Goal: Transaction & Acquisition: Purchase product/service

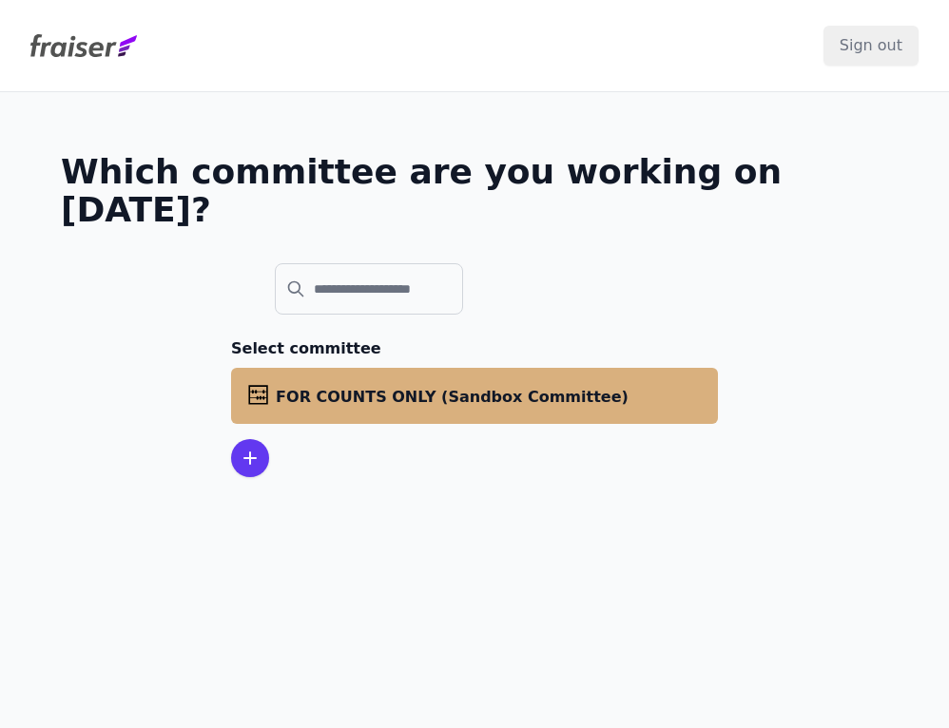
click at [494, 368] on li "abacus FOR COUNTS ONLY (Sandbox Committee)" at bounding box center [474, 396] width 487 height 56
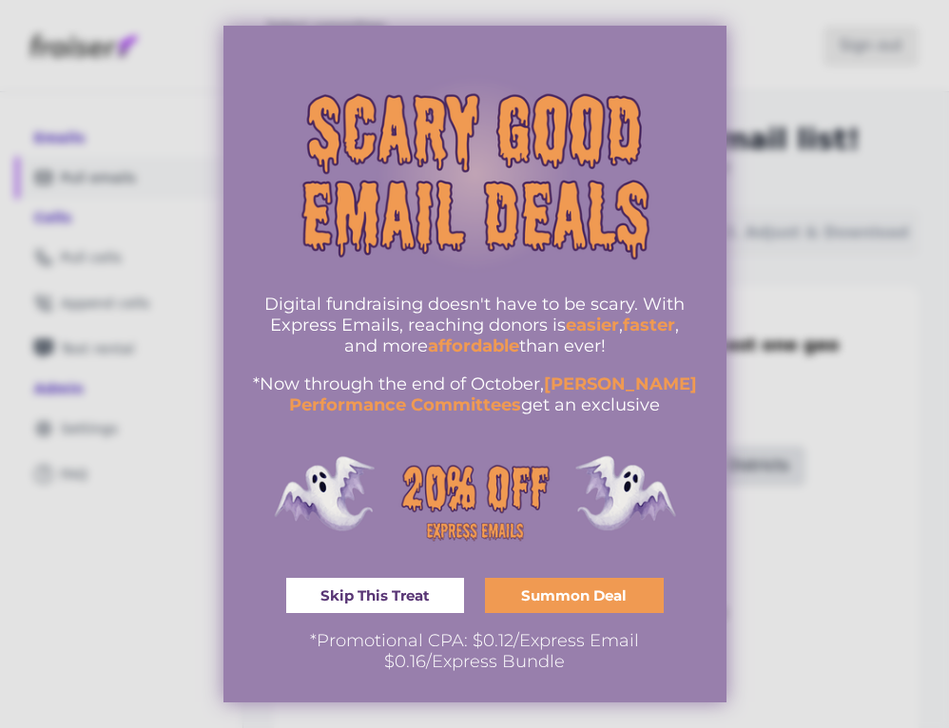
click at [388, 589] on span "Skip This Treat" at bounding box center [374, 596] width 109 height 14
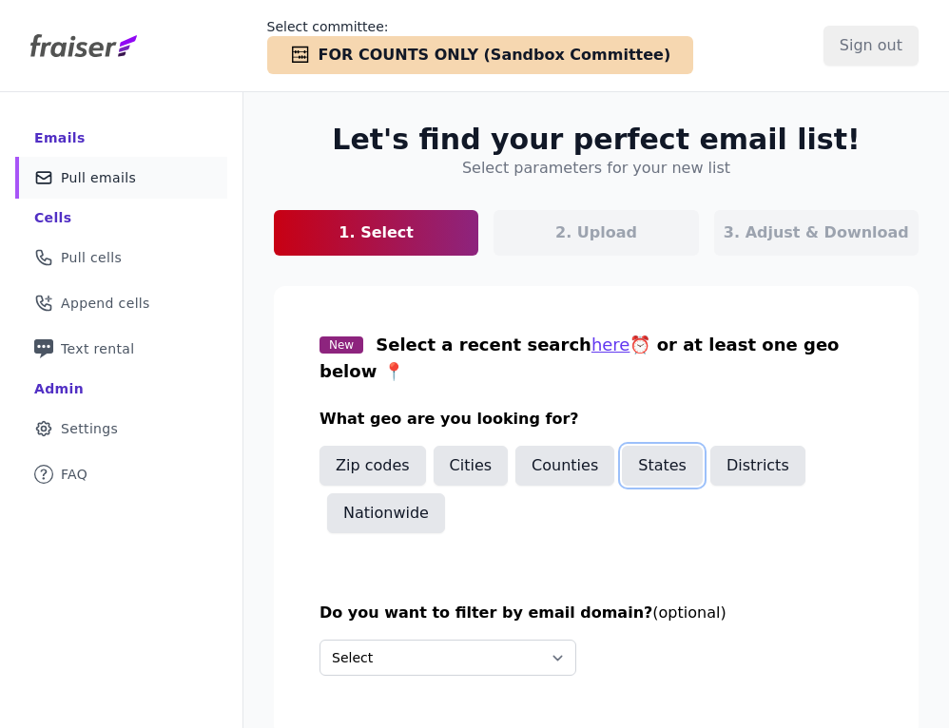
click at [653, 446] on button "States" at bounding box center [662, 466] width 81 height 40
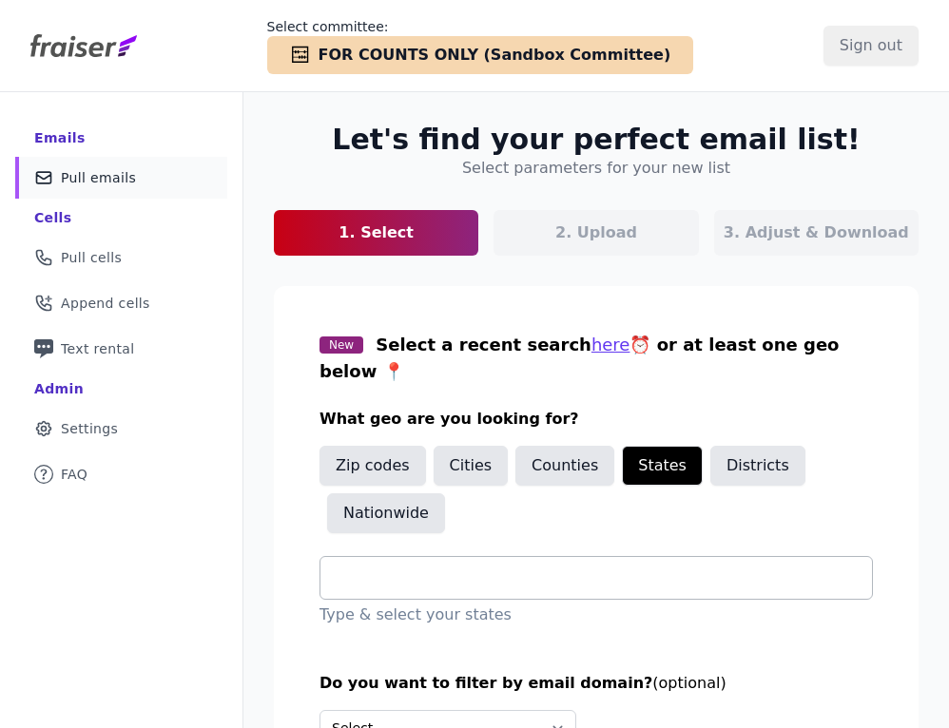
click at [479, 567] on input "text" at bounding box center [604, 578] width 536 height 23
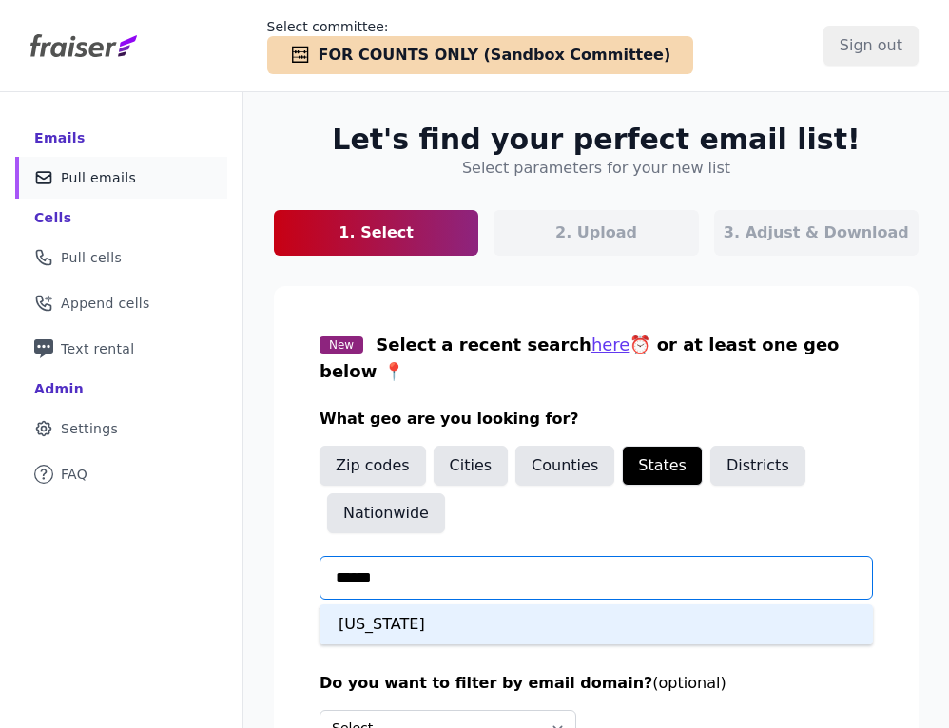
type input "*******"
click at [450, 605] on div "Montana" at bounding box center [596, 625] width 553 height 40
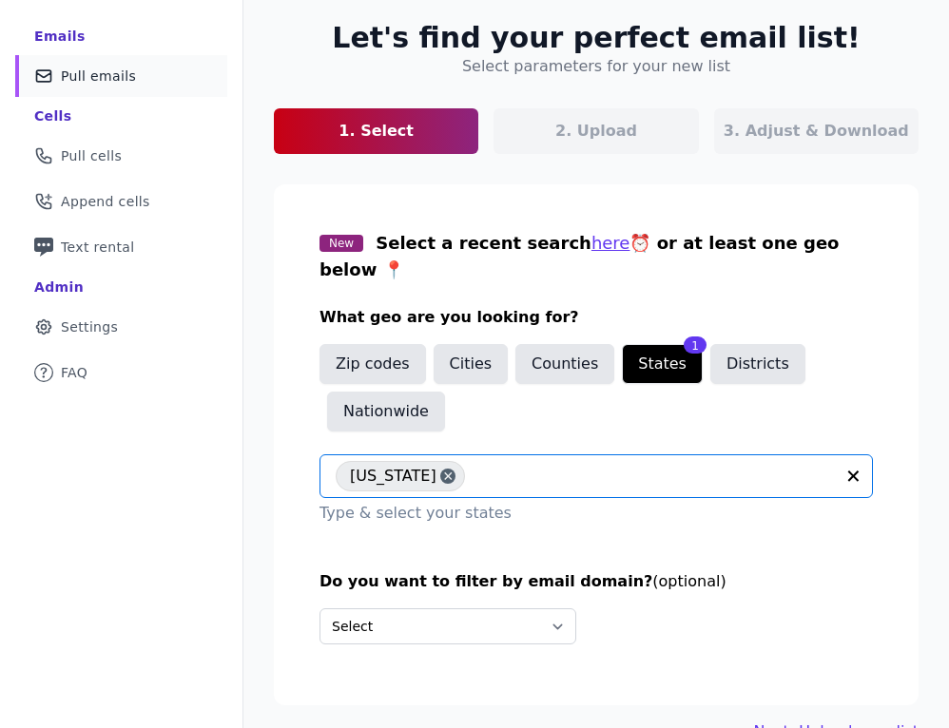
scroll to position [121, 0]
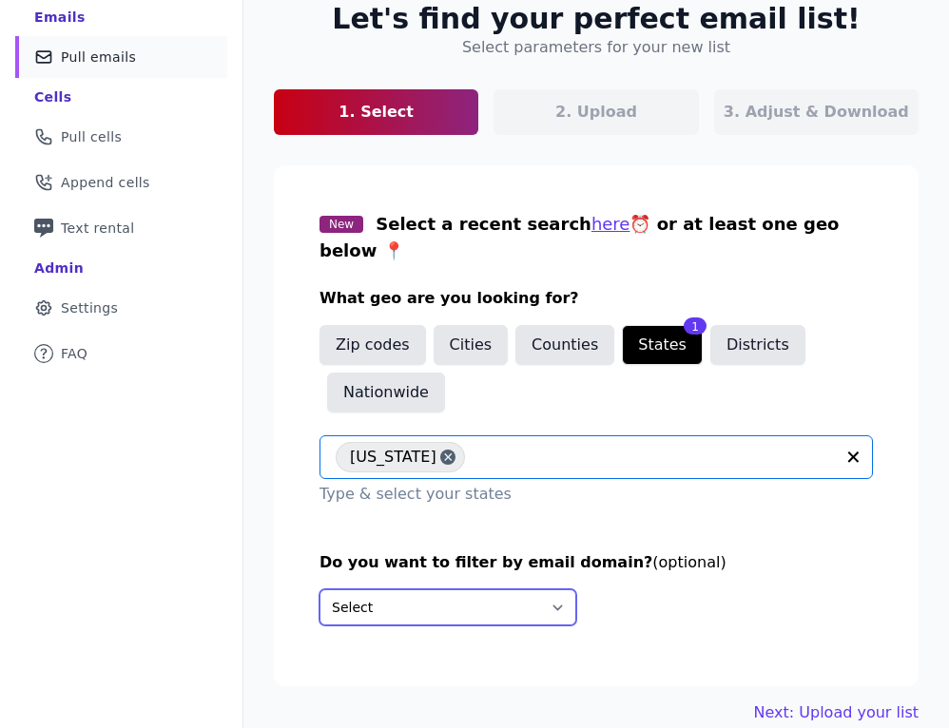
click at [450, 590] on select "Select Include only these domains Include none of these domains" at bounding box center [448, 608] width 257 height 36
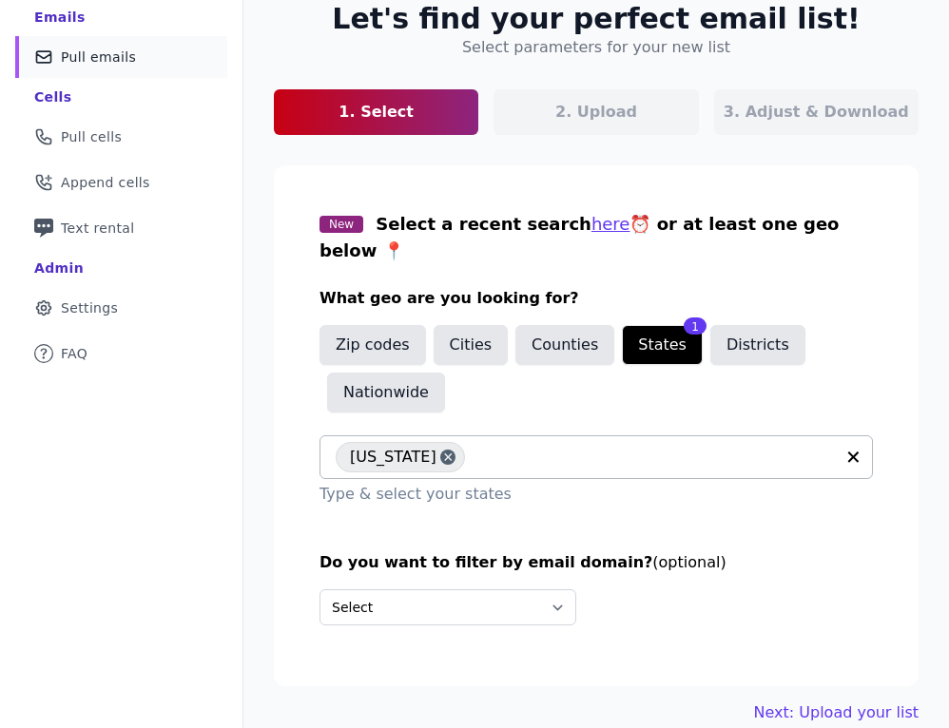
click at [424, 118] on link "1. Select" at bounding box center [376, 112] width 204 height 46
click at [490, 590] on select "Select Include only these domains Include none of these domains" at bounding box center [448, 608] width 257 height 36
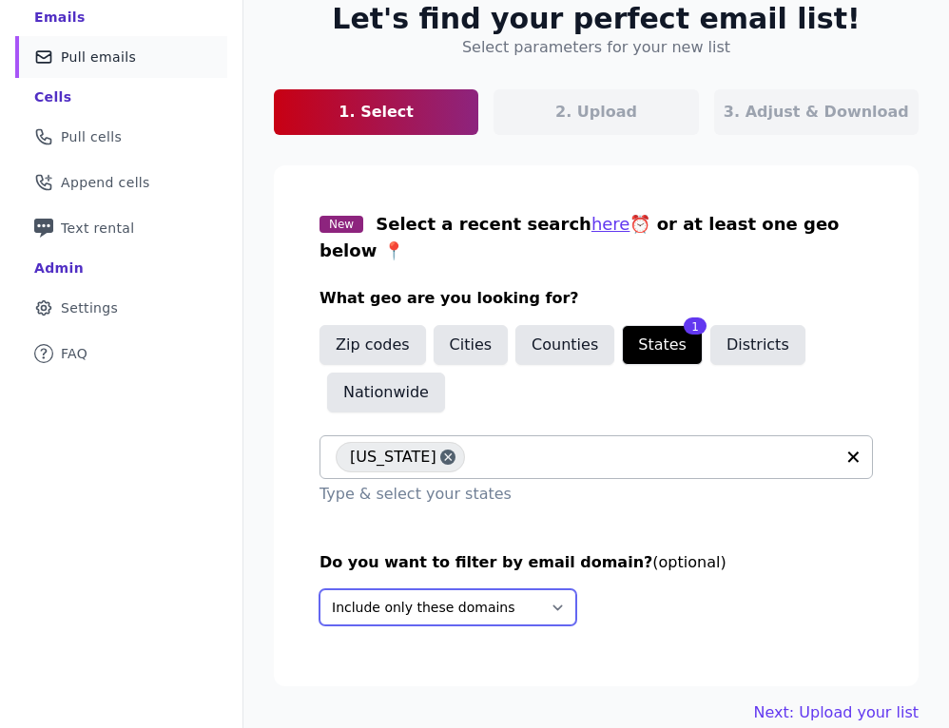
click at [320, 590] on select "Select Include only these domains Include none of these domains" at bounding box center [448, 608] width 257 height 36
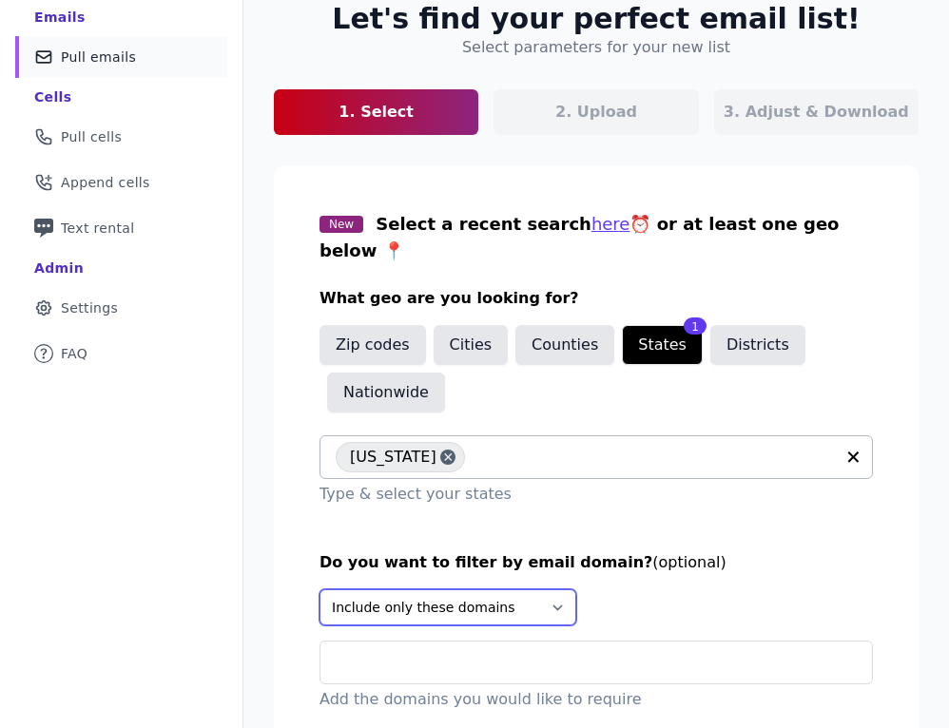
click at [498, 590] on select "Select Include only these domains Include none of these domains" at bounding box center [448, 608] width 257 height 36
click at [320, 590] on select "Select Include only these domains Include none of these domains" at bounding box center [448, 608] width 257 height 36
click at [484, 590] on select "Select Include only these domains Include none of these domains" at bounding box center [448, 608] width 257 height 36
select select "None"
click at [320, 590] on select "Select Include only these domains Include none of these domains" at bounding box center [448, 608] width 257 height 36
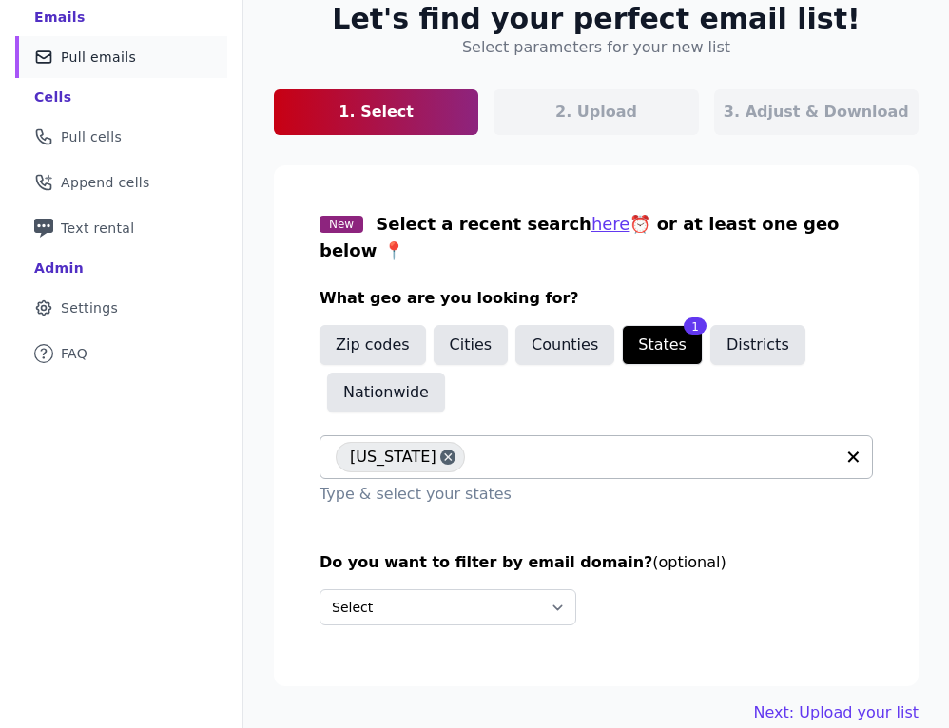
click at [642, 590] on div "Select Include only these domains Include none of these domains" at bounding box center [596, 608] width 553 height 36
click at [840, 702] on link "Next: Upload your list" at bounding box center [836, 713] width 165 height 23
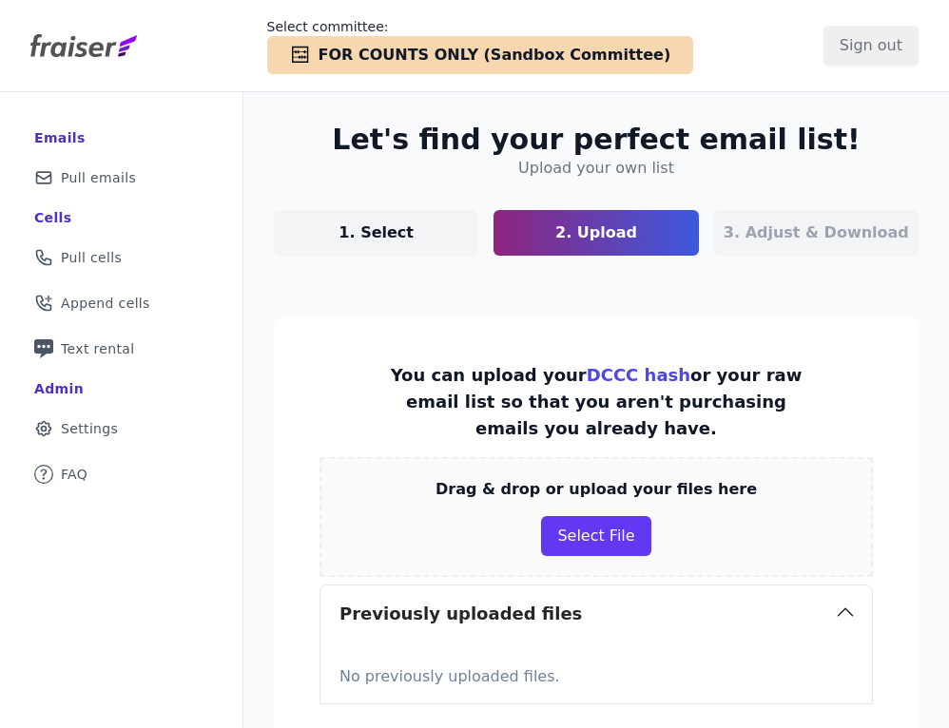
scroll to position [197, 0]
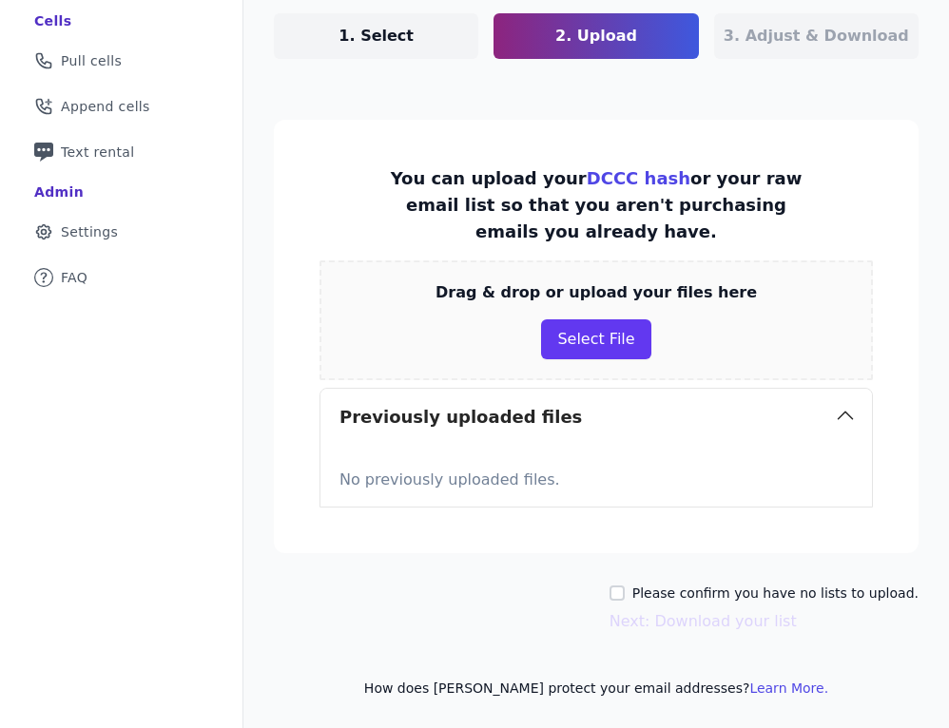
click at [651, 594] on div "Please confirm you have no lists to upload." at bounding box center [764, 593] width 309 height 19
click at [625, 586] on input "Please confirm you have no lists to upload." at bounding box center [617, 593] width 15 height 15
checkbox input "true"
click at [697, 619] on button "Next: Download your list" at bounding box center [703, 621] width 187 height 23
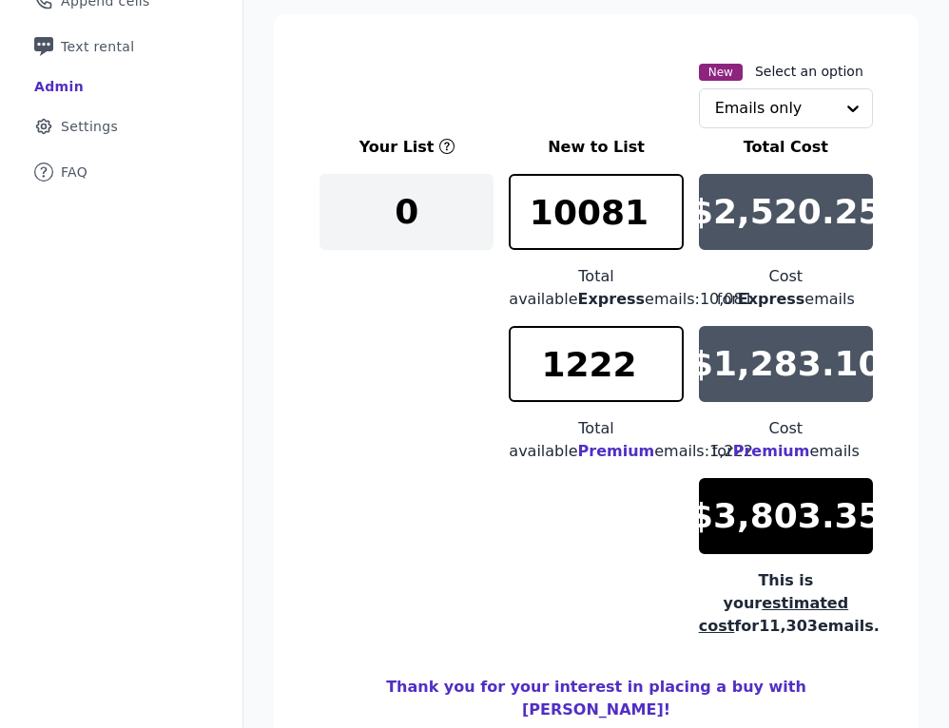
scroll to position [310, 0]
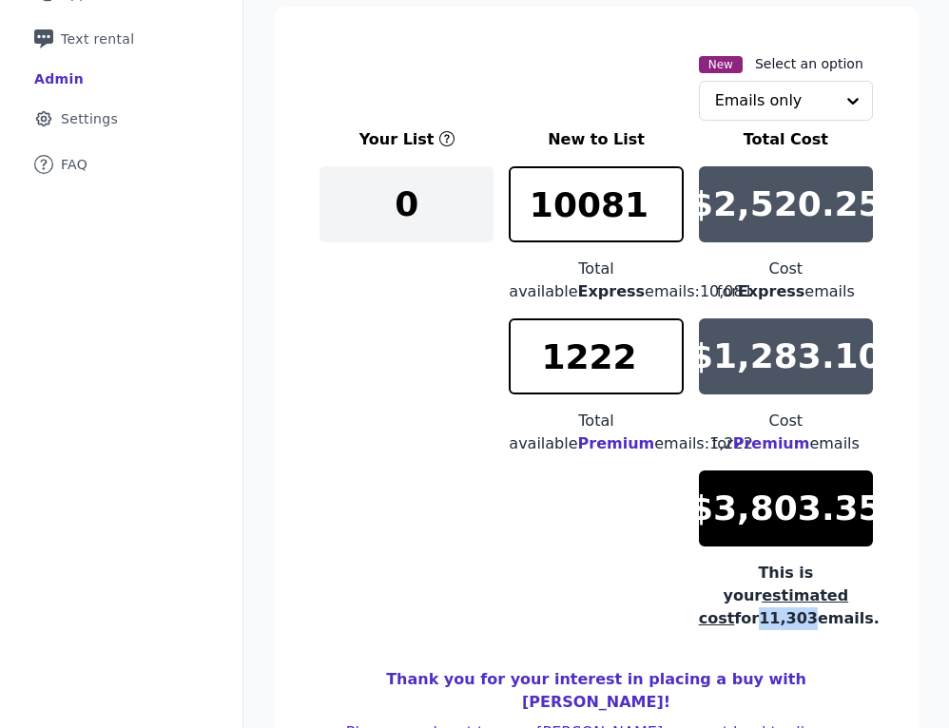
drag, startPoint x: 765, startPoint y: 598, endPoint x: 808, endPoint y: 599, distance: 43.8
click at [808, 599] on div "This is your estimated cost for 11,303 emails." at bounding box center [786, 596] width 174 height 68
copy div "11,303"
drag, startPoint x: 534, startPoint y: 204, endPoint x: 711, endPoint y: 209, distance: 176.9
click at [711, 209] on div "Your List New to List Total Cost 0 10081 Total available Express emails: 10,081…" at bounding box center [596, 379] width 553 height 502
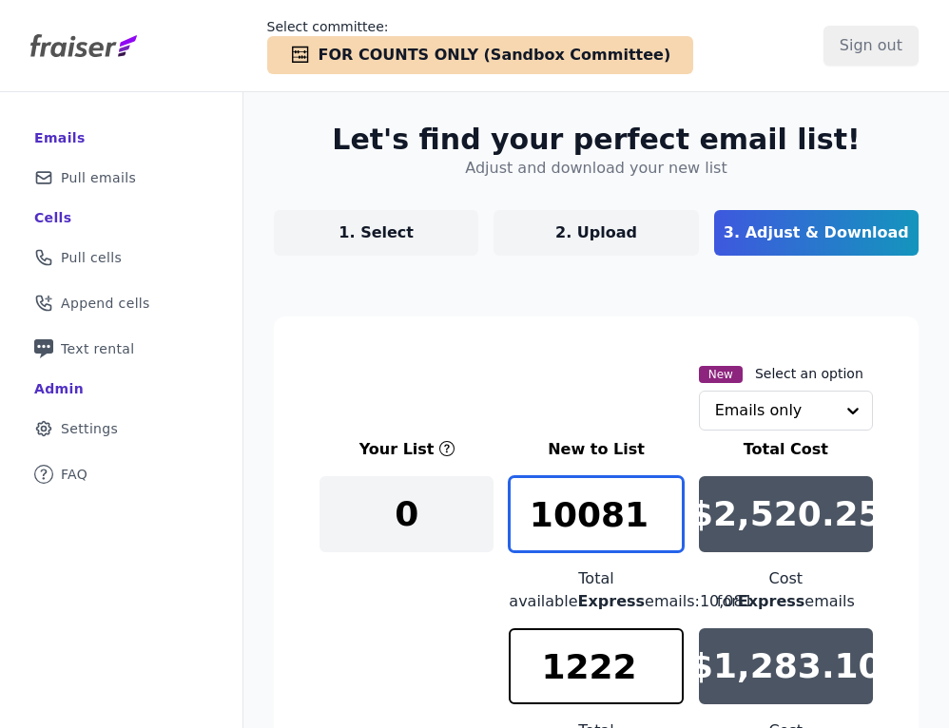
scroll to position [77, 0]
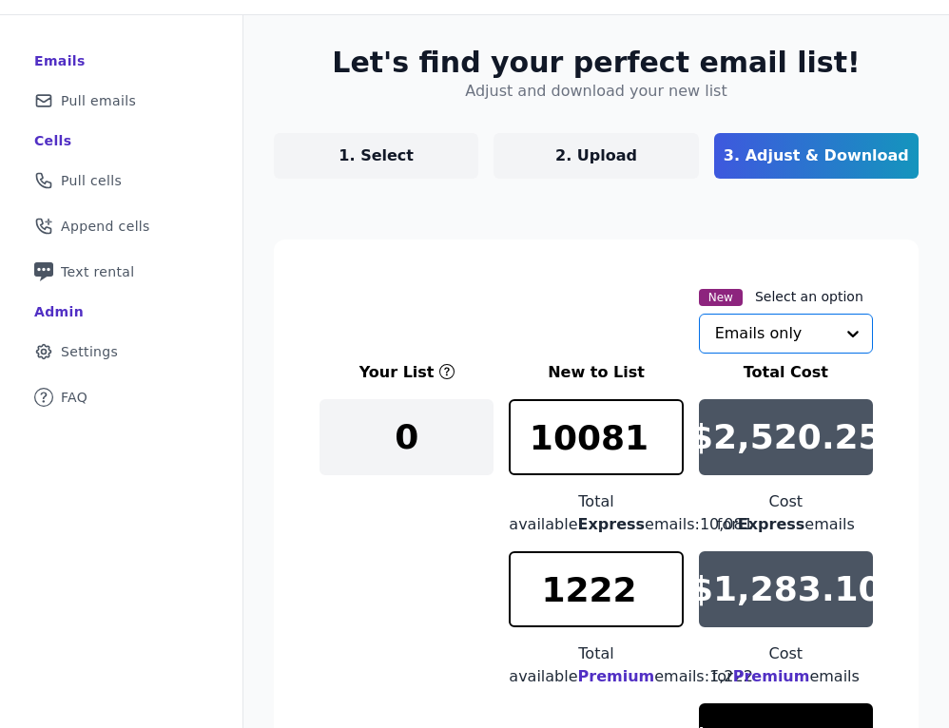
click at [817, 340] on input "text" at bounding box center [774, 334] width 119 height 38
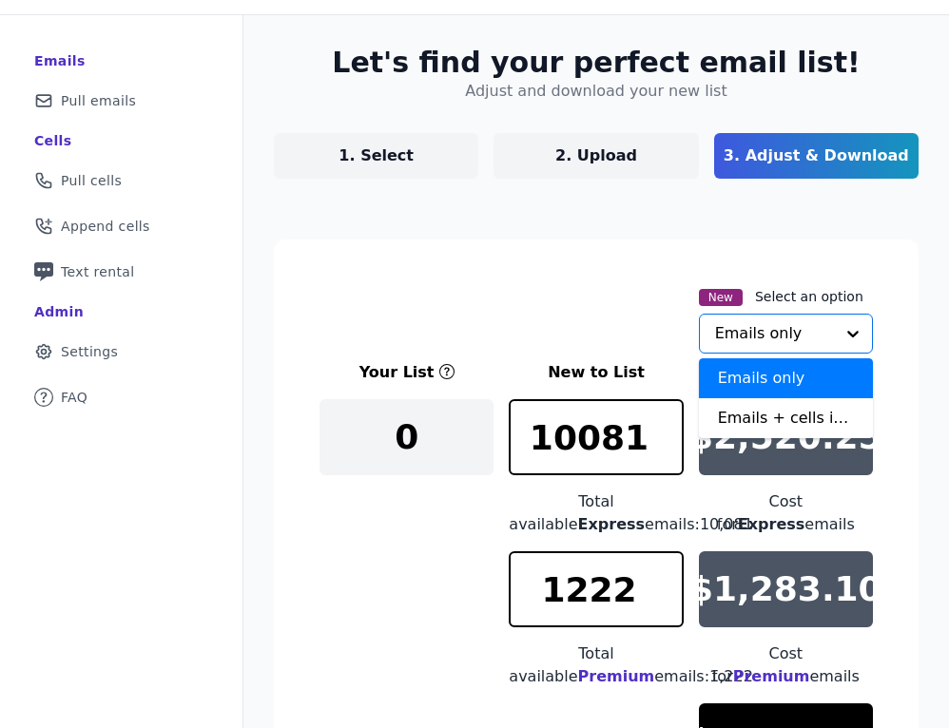
click at [566, 300] on div "New Select an option Emails only Emails + cells if available Option Emails only…" at bounding box center [596, 319] width 553 height 68
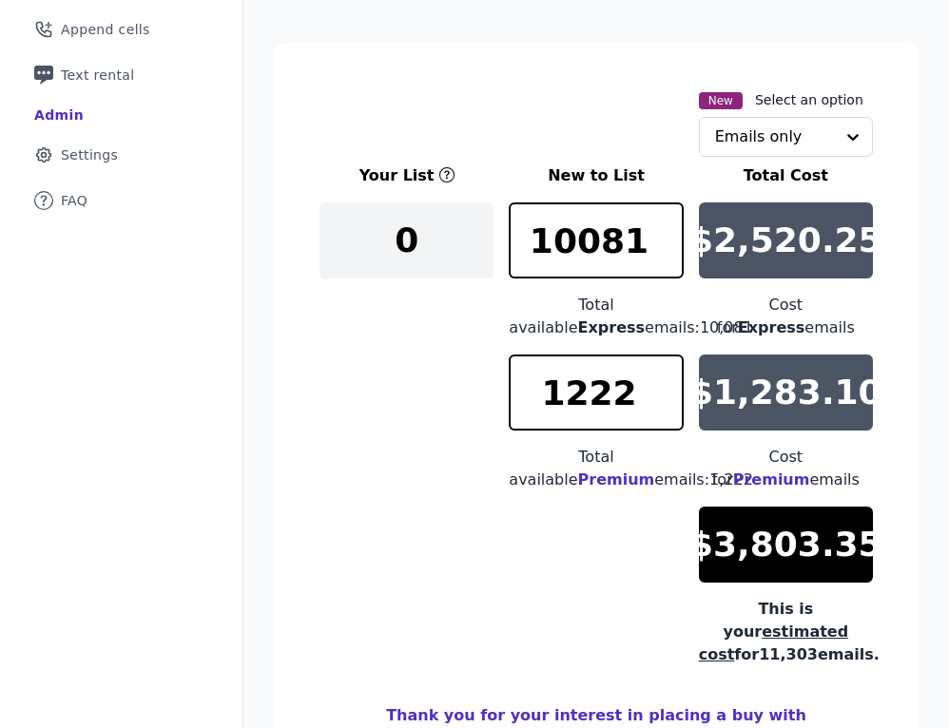
scroll to position [388, 0]
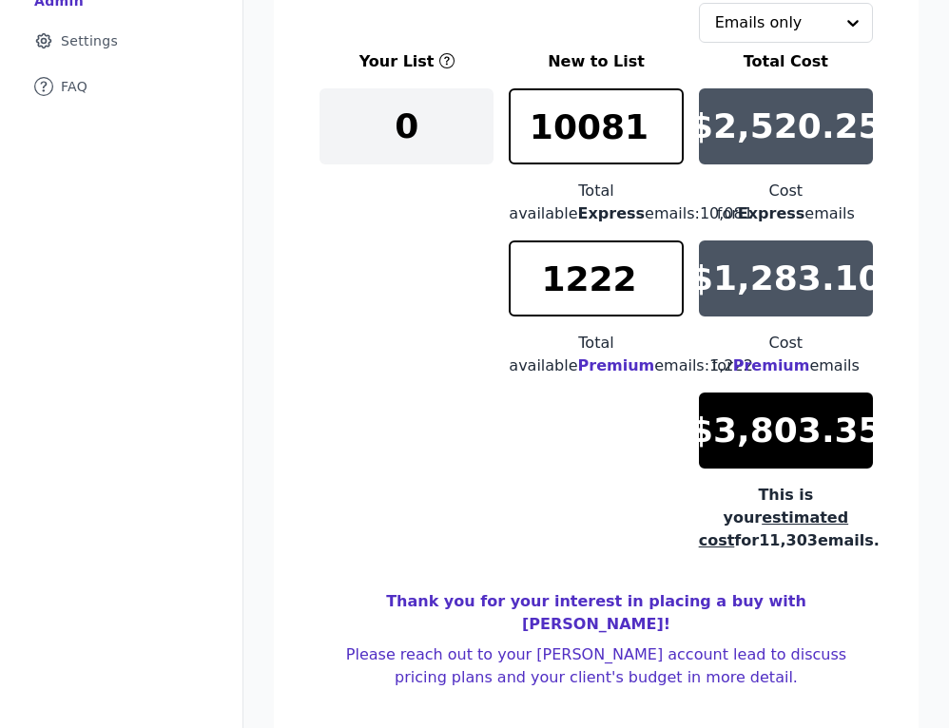
click at [642, 357] on span "Premium" at bounding box center [616, 366] width 77 height 18
click at [810, 357] on span "Premium" at bounding box center [771, 366] width 77 height 18
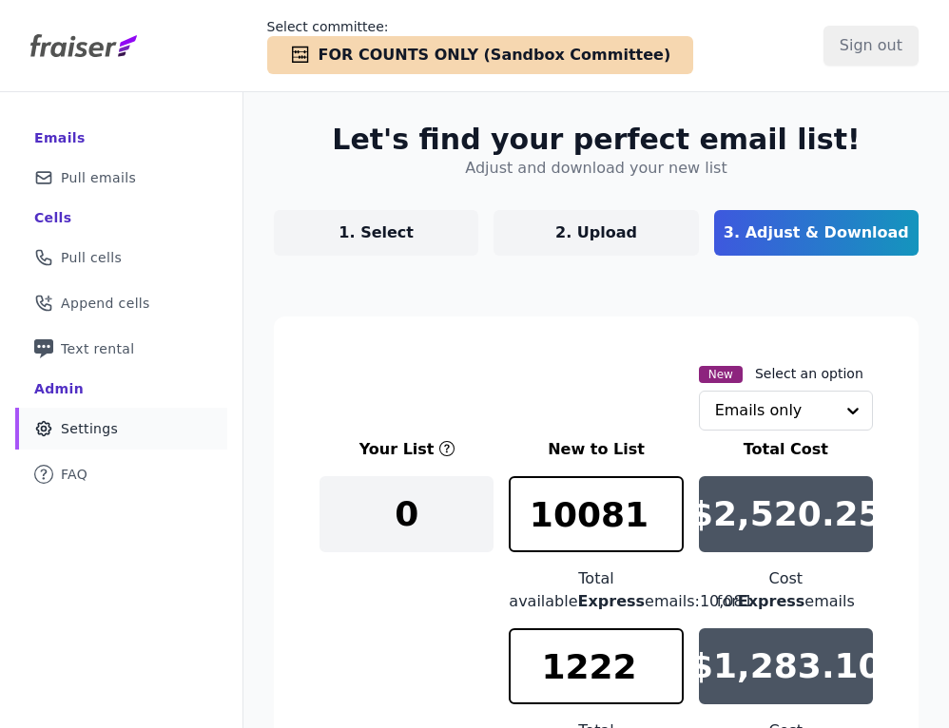
click at [93, 432] on span "Settings" at bounding box center [89, 428] width 57 height 19
